Goal: Task Accomplishment & Management: Use online tool/utility

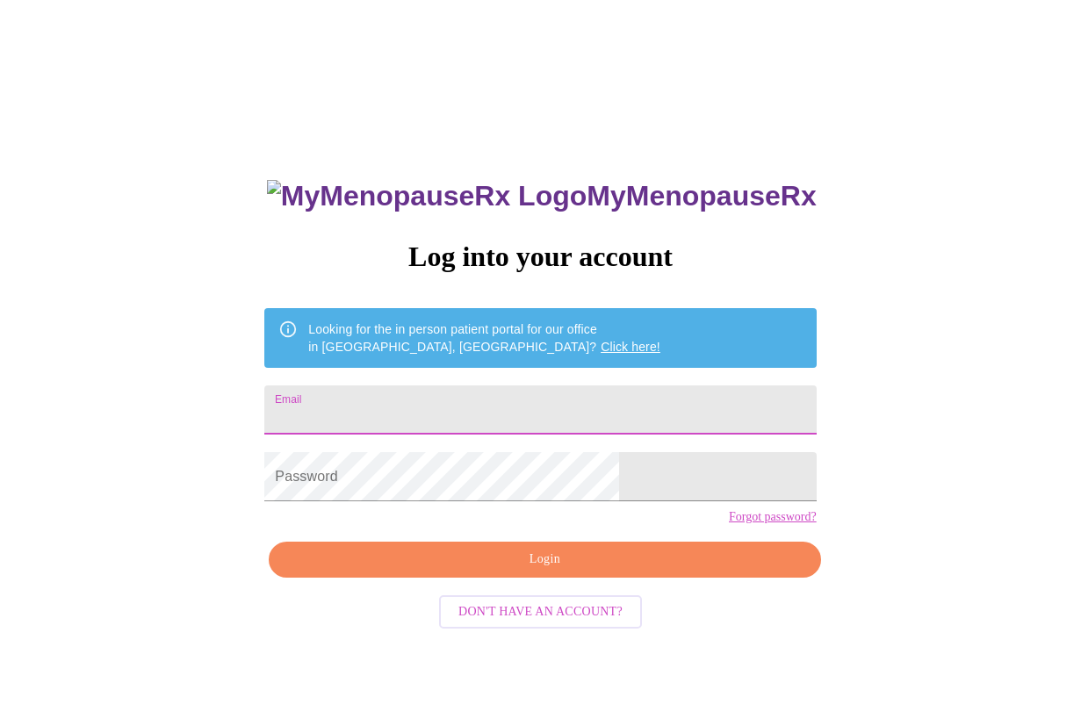
click at [418, 411] on input "Email" at bounding box center [539, 409] width 551 height 49
type input "[EMAIL_ADDRESS][DOMAIN_NAME]"
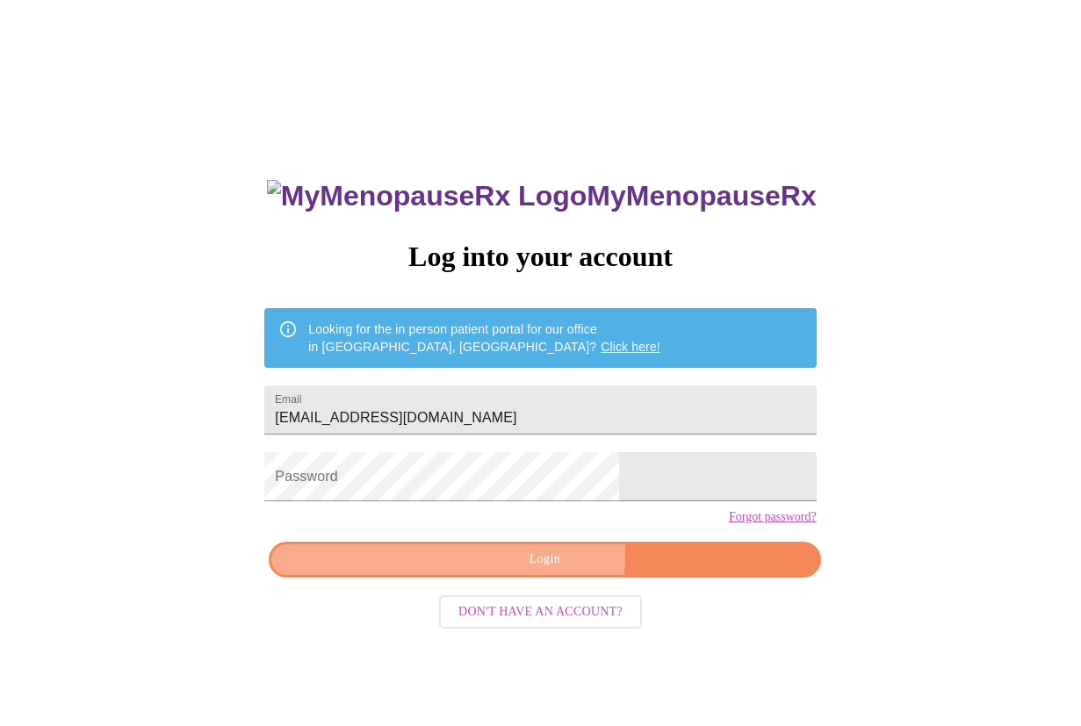
click at [529, 571] on span "Login" at bounding box center [544, 560] width 511 height 22
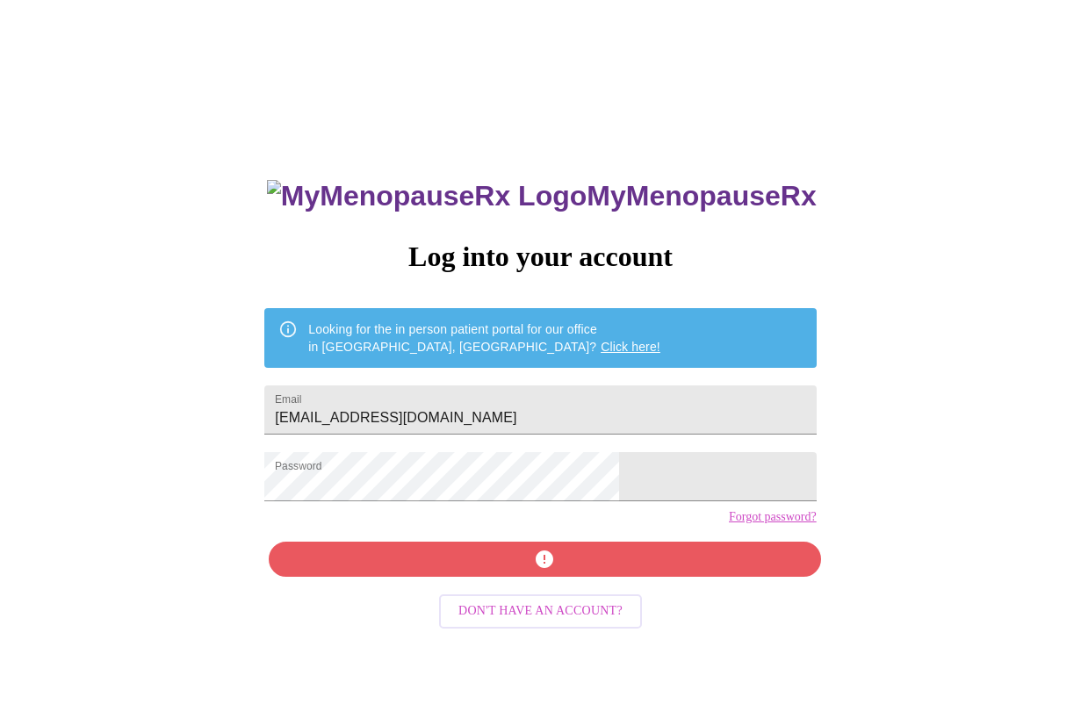
click at [560, 592] on div "MyMenopauseRx Log into your account Looking for the in person patient portal fo…" at bounding box center [540, 515] width 586 height 726
click at [529, 592] on div "MyMenopauseRx Log into your account Looking for the in person patient portal fo…" at bounding box center [540, 515] width 586 height 726
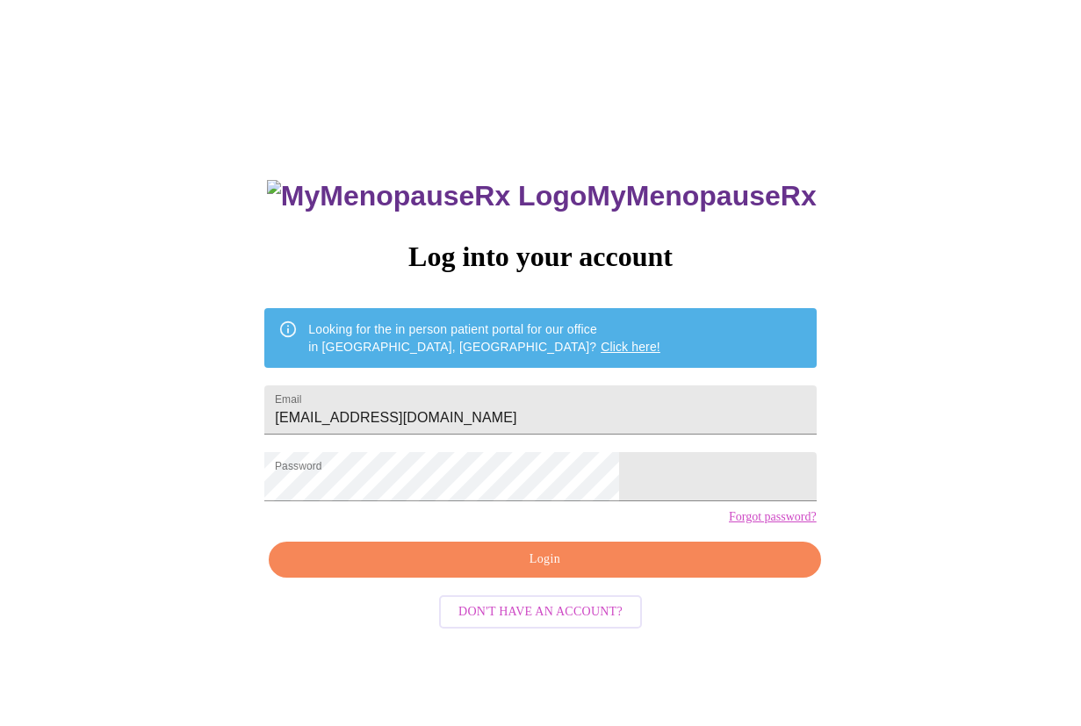
click at [500, 571] on span "Login" at bounding box center [544, 560] width 511 height 22
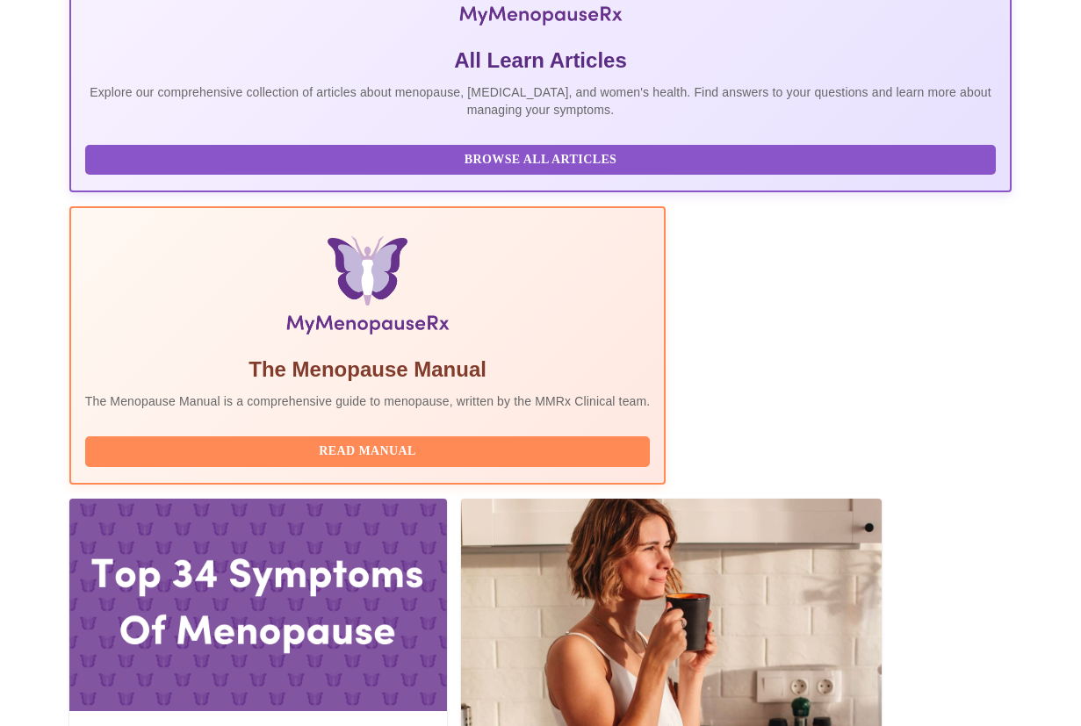
scroll to position [391, 0]
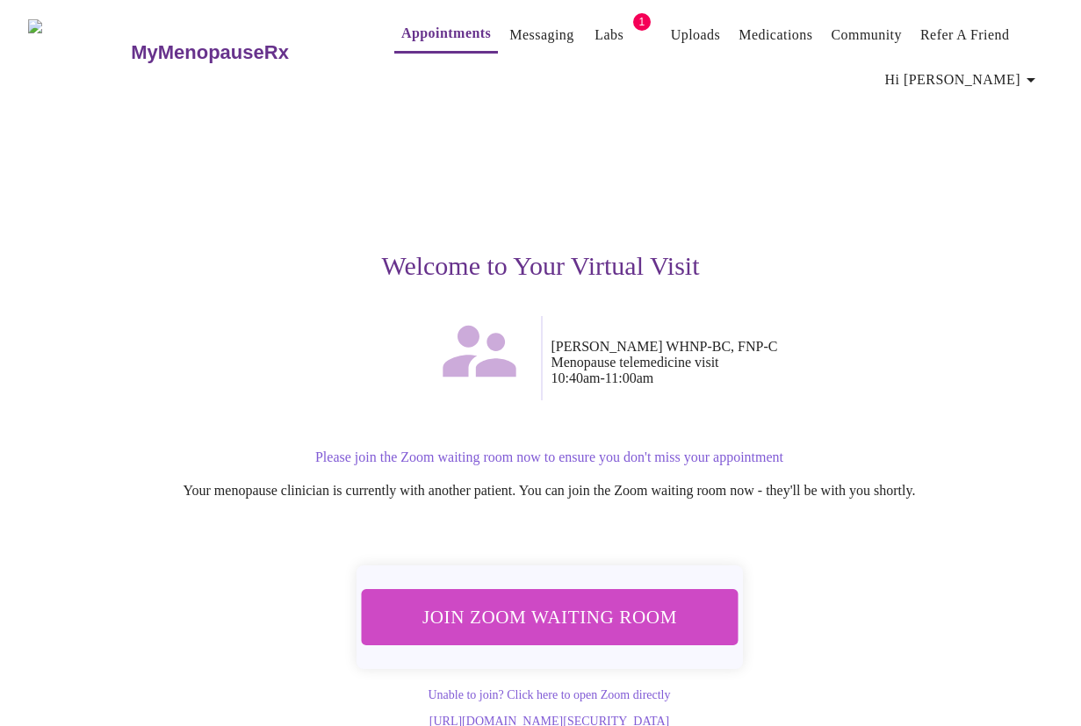
click at [586, 620] on span "Join Zoom Waiting Room" at bounding box center [549, 617] width 330 height 32
